Goal: Information Seeking & Learning: Understand process/instructions

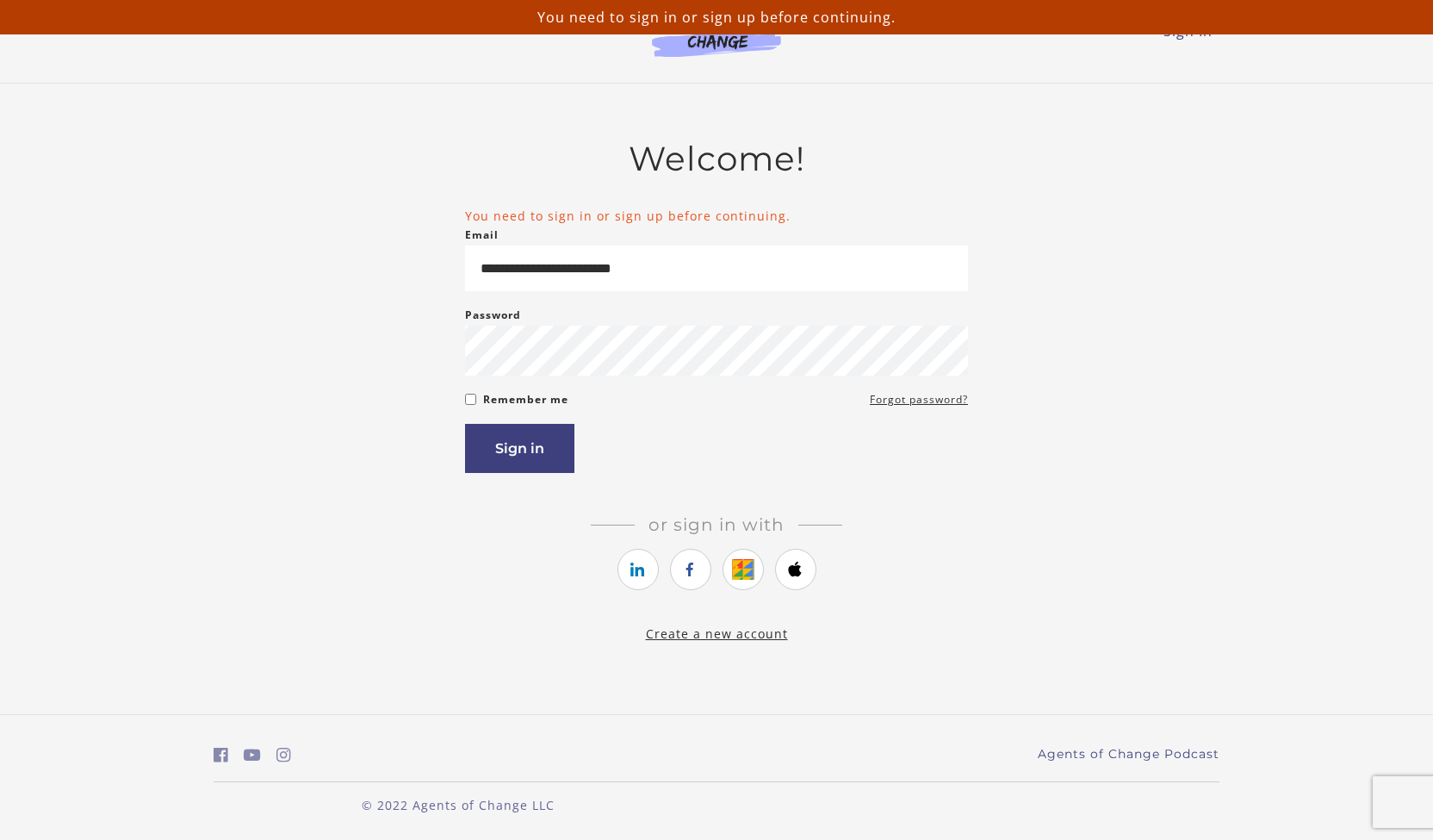
click at [519, 485] on article "**********" at bounding box center [716, 380] width 503 height 484
click at [519, 460] on button "Sign in" at bounding box center [520, 447] width 109 height 49
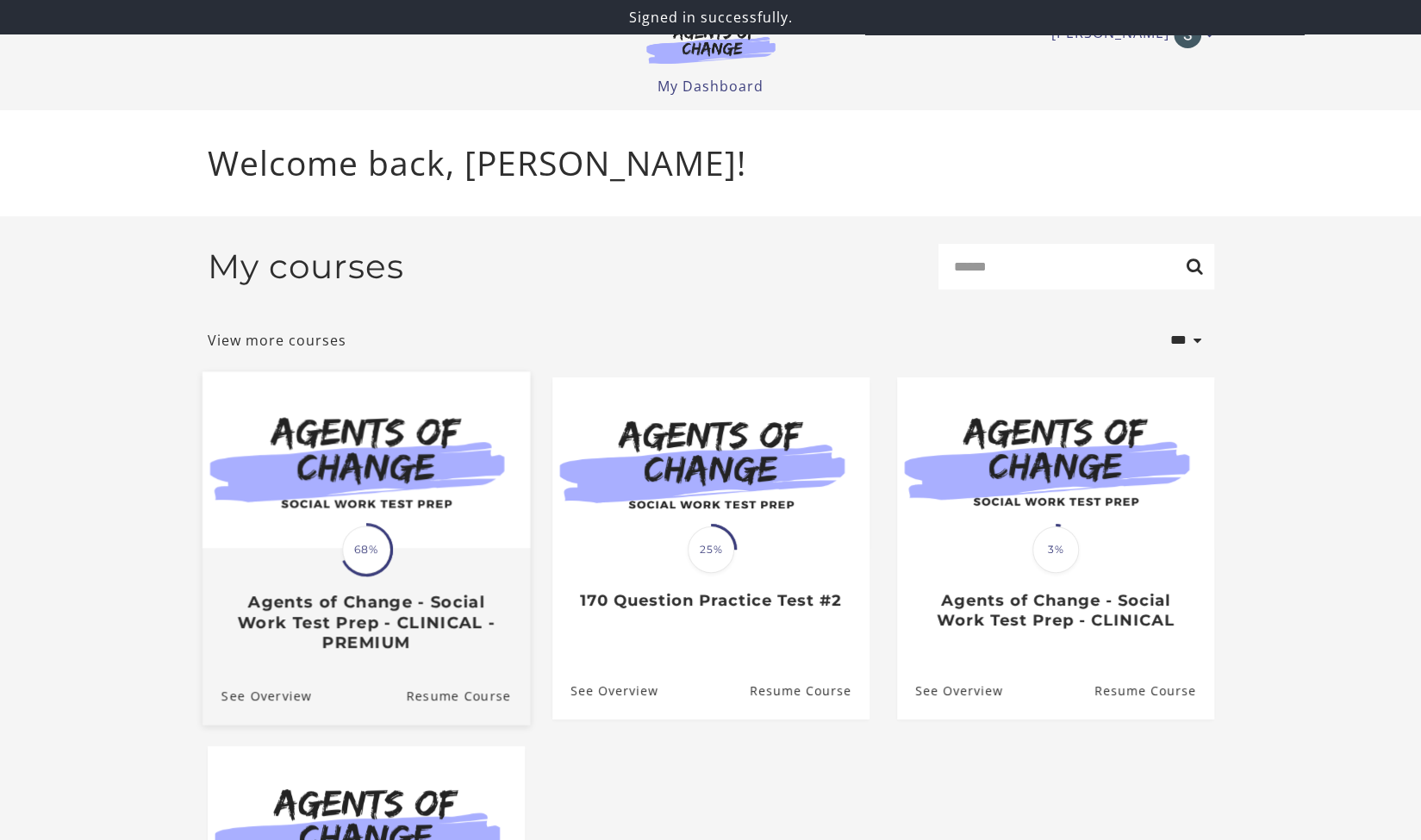
click at [370, 582] on div "Translation missing: en.liquid.partials.dashboard_course_card.progress_descript…" at bounding box center [365, 601] width 328 height 102
